Goal: Information Seeking & Learning: Learn about a topic

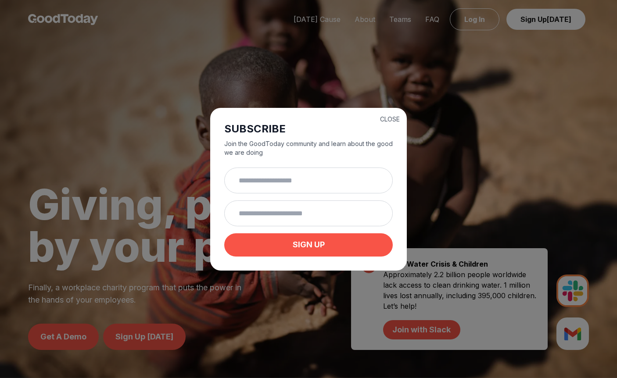
click at [383, 127] on h2 "SUBSCRIBE" at bounding box center [308, 129] width 169 height 14
drag, startPoint x: 392, startPoint y: 119, endPoint x: 401, endPoint y: 121, distance: 9.8
click at [392, 119] on button "CLOSE" at bounding box center [390, 119] width 20 height 9
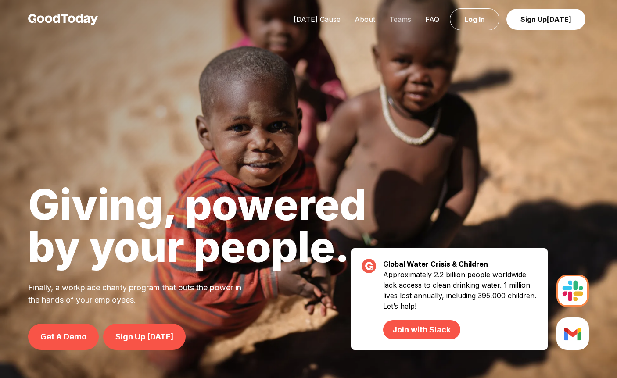
click at [403, 19] on link "Teams" at bounding box center [400, 19] width 36 height 9
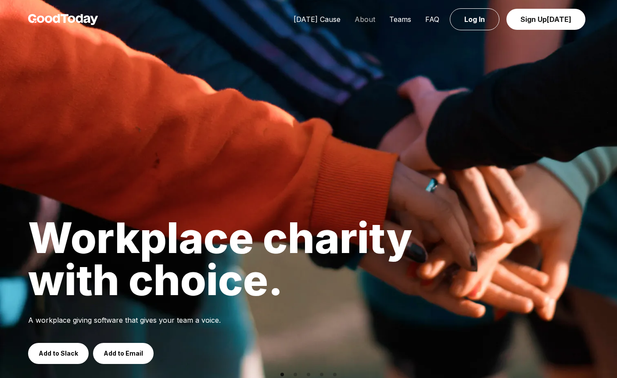
click at [371, 20] on link "About" at bounding box center [365, 19] width 35 height 9
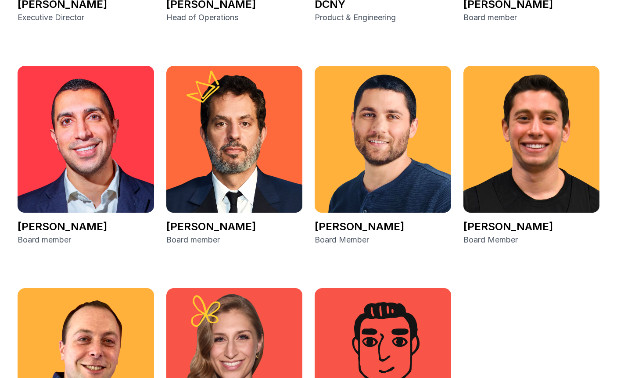
scroll to position [1332, 0]
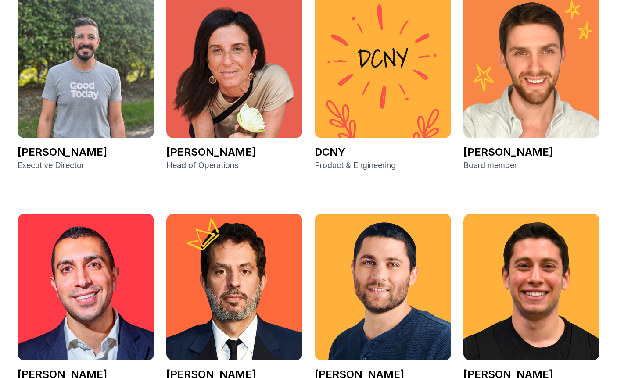
click at [514, 118] on img at bounding box center [532, 65] width 137 height 147
click at [504, 151] on p "[PERSON_NAME]" at bounding box center [532, 152] width 137 height 14
click at [525, 94] on img at bounding box center [532, 65] width 137 height 147
click at [391, 262] on img at bounding box center [383, 287] width 137 height 147
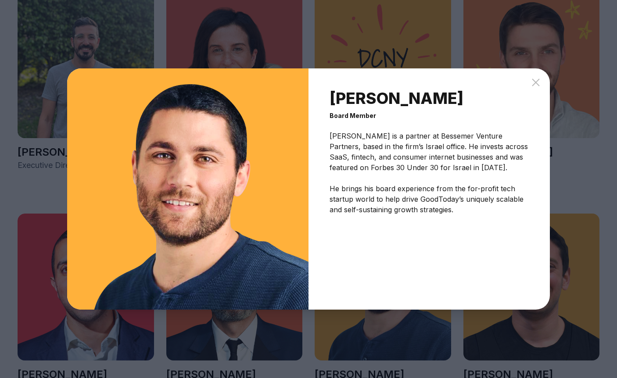
click at [537, 80] on icon at bounding box center [536, 82] width 11 height 11
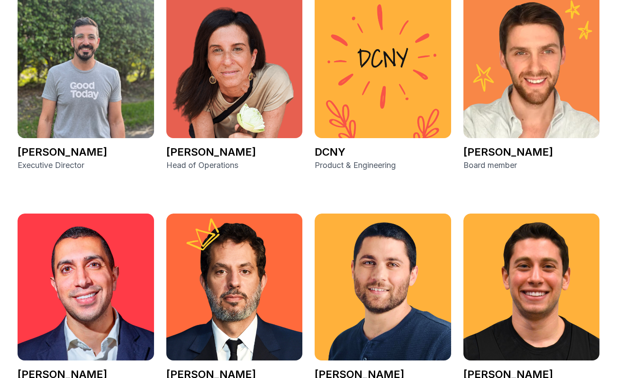
click at [535, 79] on img at bounding box center [532, 65] width 137 height 147
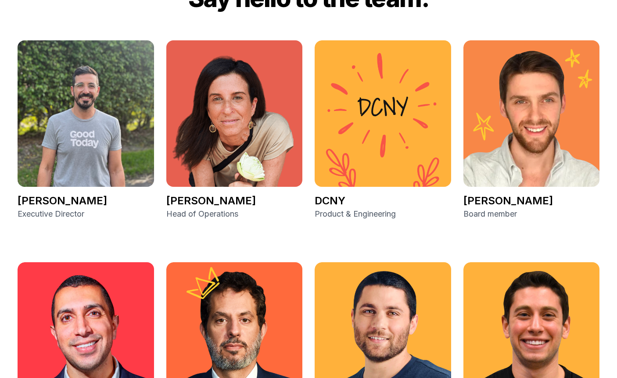
scroll to position [1280, 0]
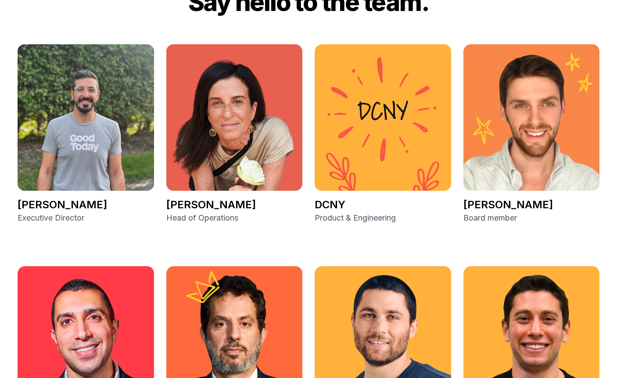
click at [513, 101] on img at bounding box center [532, 117] width 137 height 147
click at [352, 127] on img at bounding box center [383, 117] width 137 height 147
click at [39, 139] on img at bounding box center [86, 117] width 137 height 147
click at [54, 136] on img at bounding box center [86, 117] width 137 height 147
click at [240, 133] on img at bounding box center [234, 117] width 137 height 147
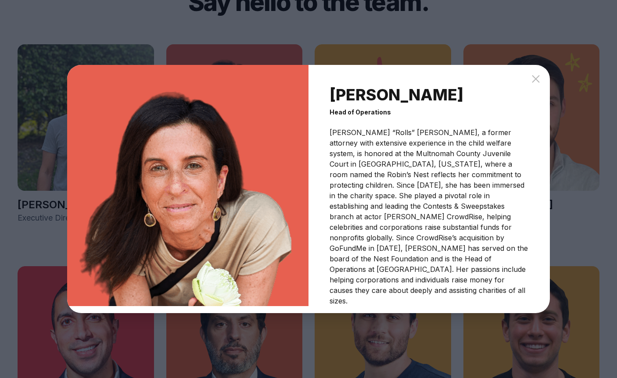
click at [539, 83] on icon at bounding box center [535, 78] width 7 height 7
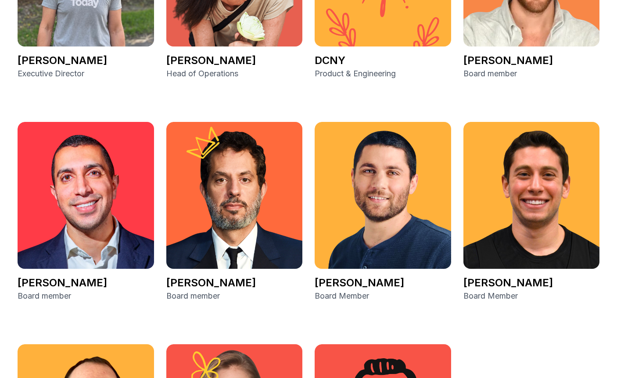
scroll to position [1424, 0]
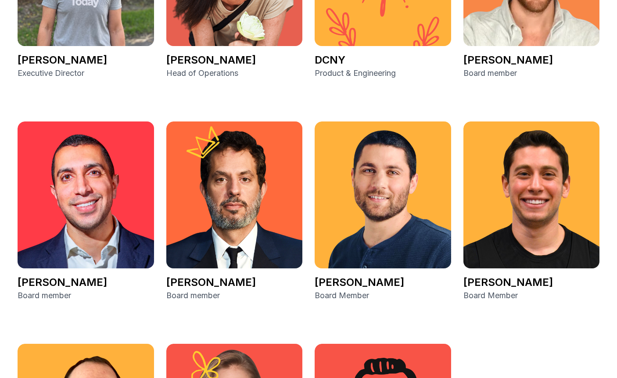
click at [532, 176] on img at bounding box center [532, 195] width 137 height 147
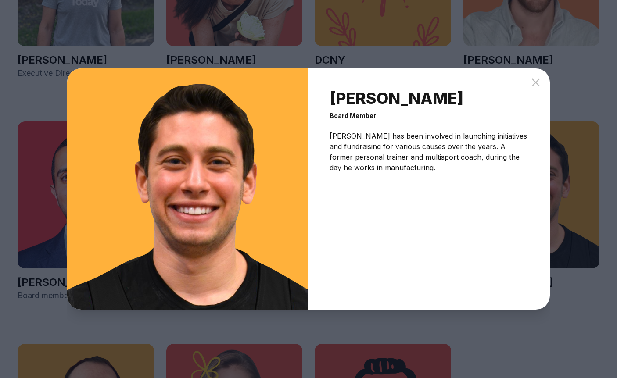
click at [537, 80] on icon at bounding box center [536, 82] width 11 height 11
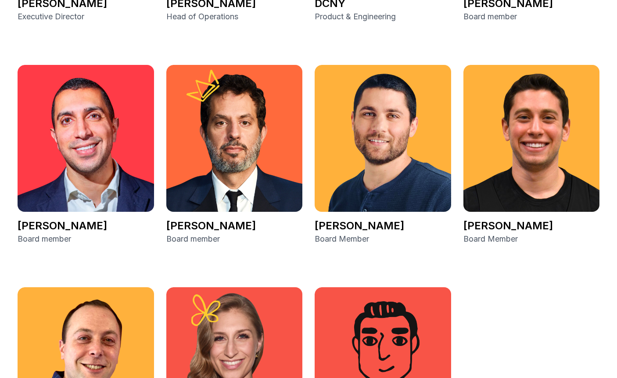
scroll to position [1506, 0]
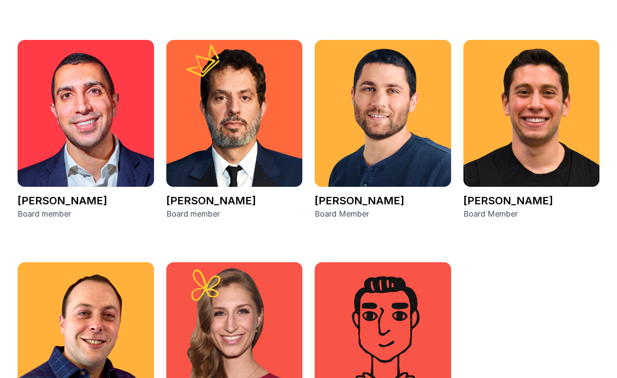
click at [256, 142] on img at bounding box center [234, 113] width 137 height 147
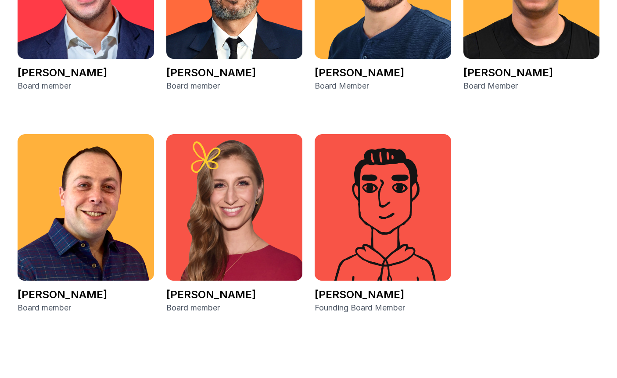
scroll to position [1635, 0]
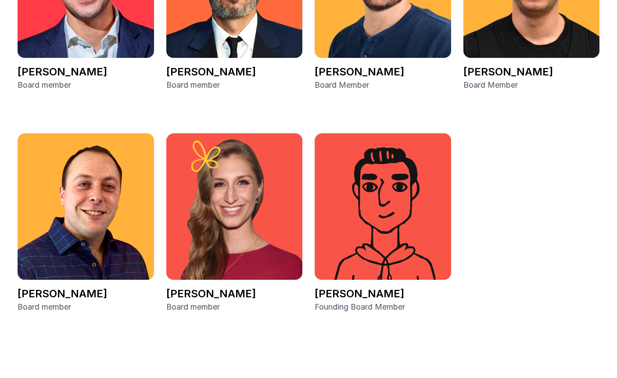
click at [247, 154] on img at bounding box center [234, 206] width 137 height 147
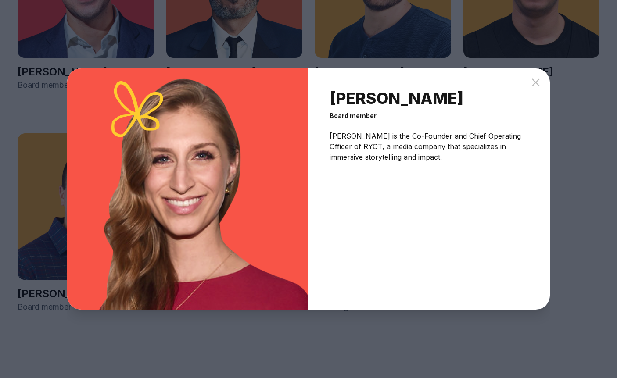
click at [528, 83] on div "[PERSON_NAME] Board member [PERSON_NAME] is the Co-Founder and Chief Operating …" at bounding box center [429, 188] width 241 height 241
click at [535, 90] on div "[PERSON_NAME] Board member [PERSON_NAME] is the Co-Founder and Chief Operating …" at bounding box center [429, 188] width 241 height 241
click at [536, 79] on icon at bounding box center [536, 82] width 11 height 11
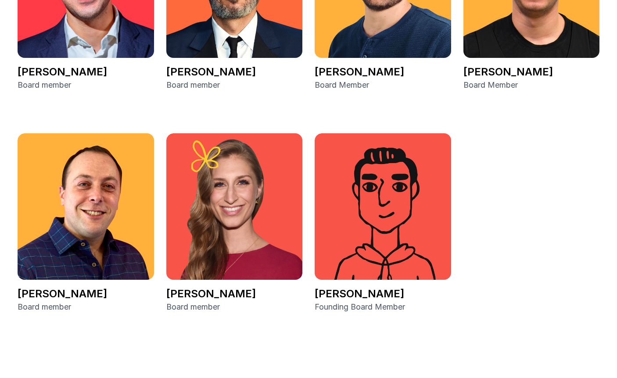
click at [101, 204] on img at bounding box center [86, 206] width 137 height 147
